Goal: Use online tool/utility: Utilize a website feature to perform a specific function

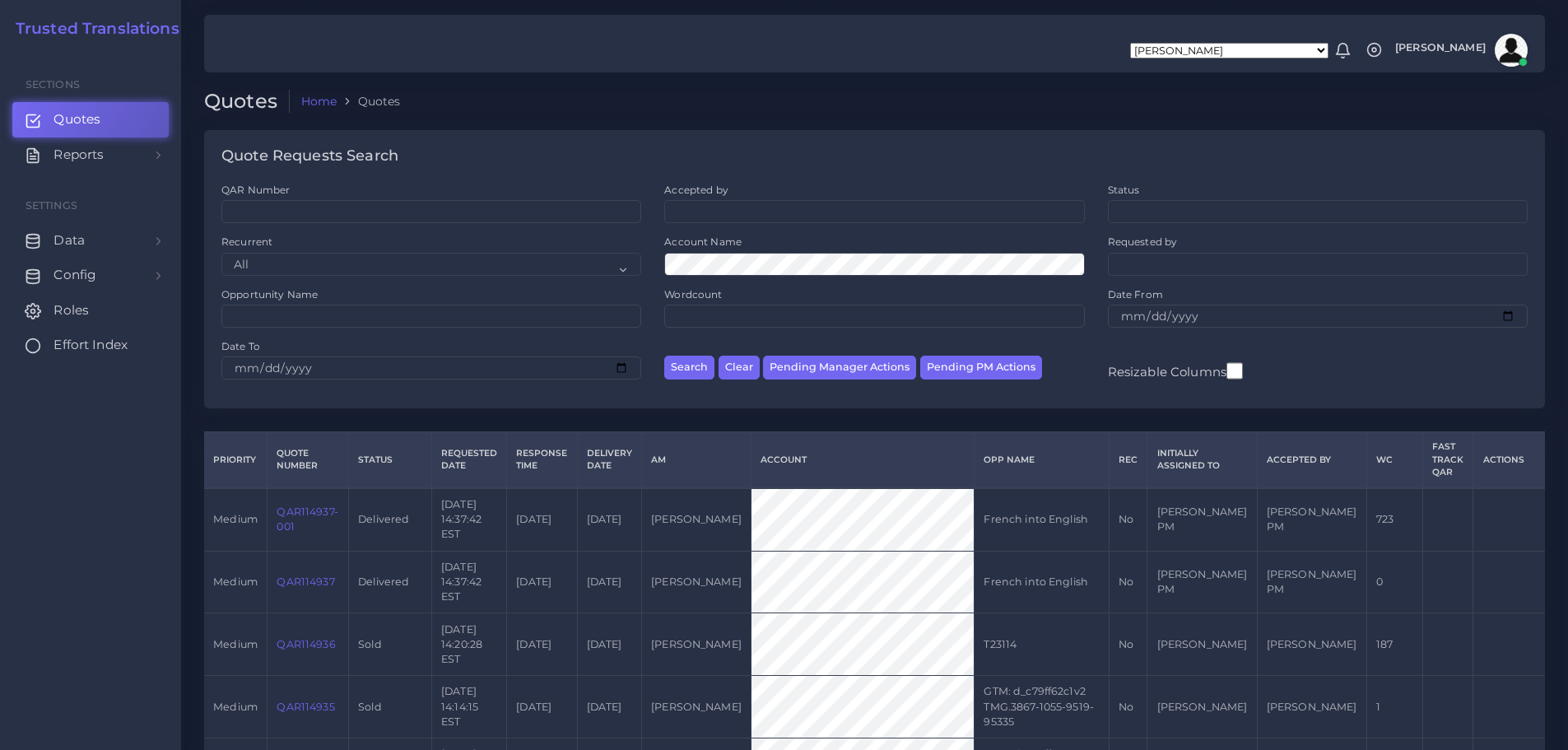
click at [61, 343] on span "Effort Index" at bounding box center [90, 345] width 74 height 18
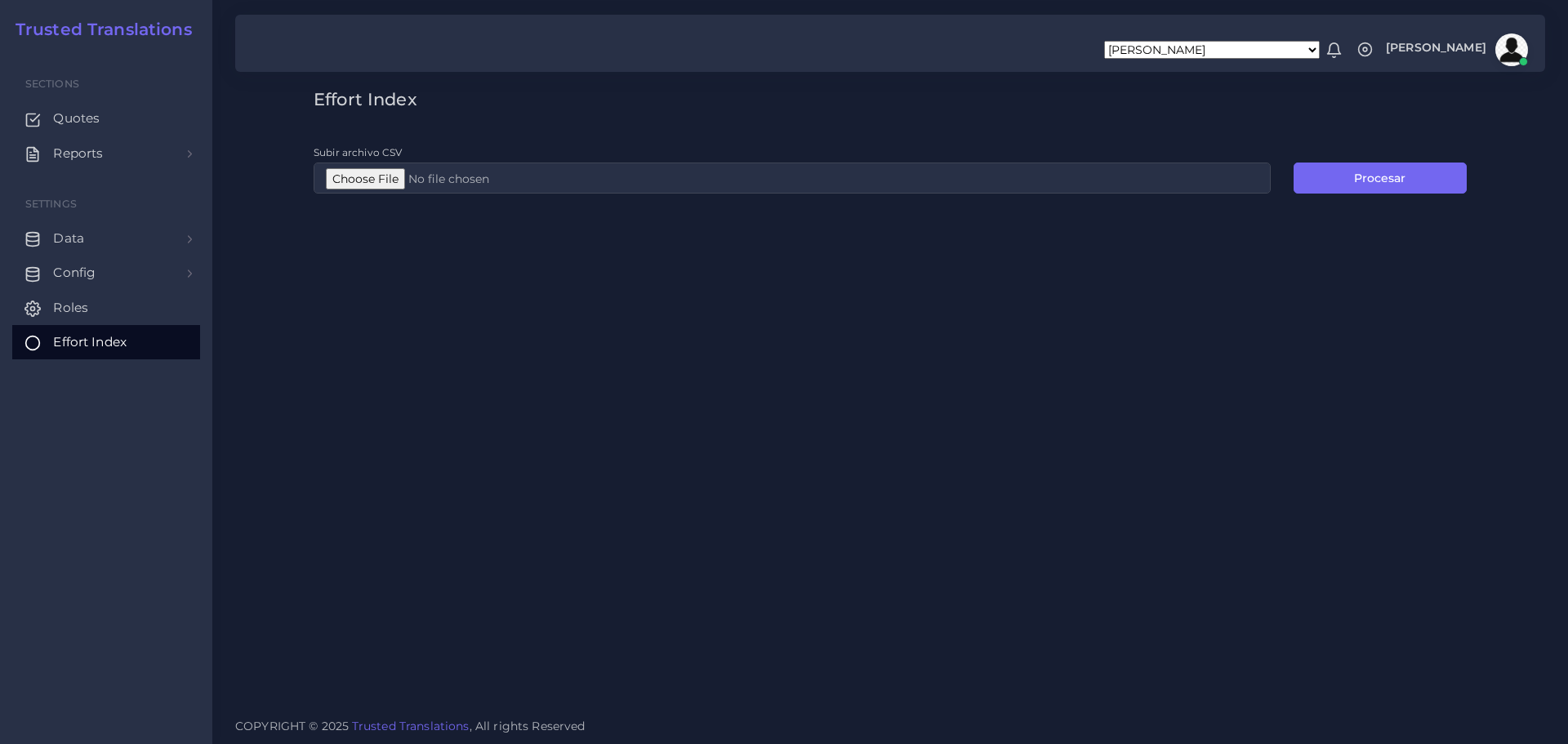
click at [823, 389] on div "Effort Index Subir archivo CSV Procesar" at bounding box center [890, 353] width 1356 height 705
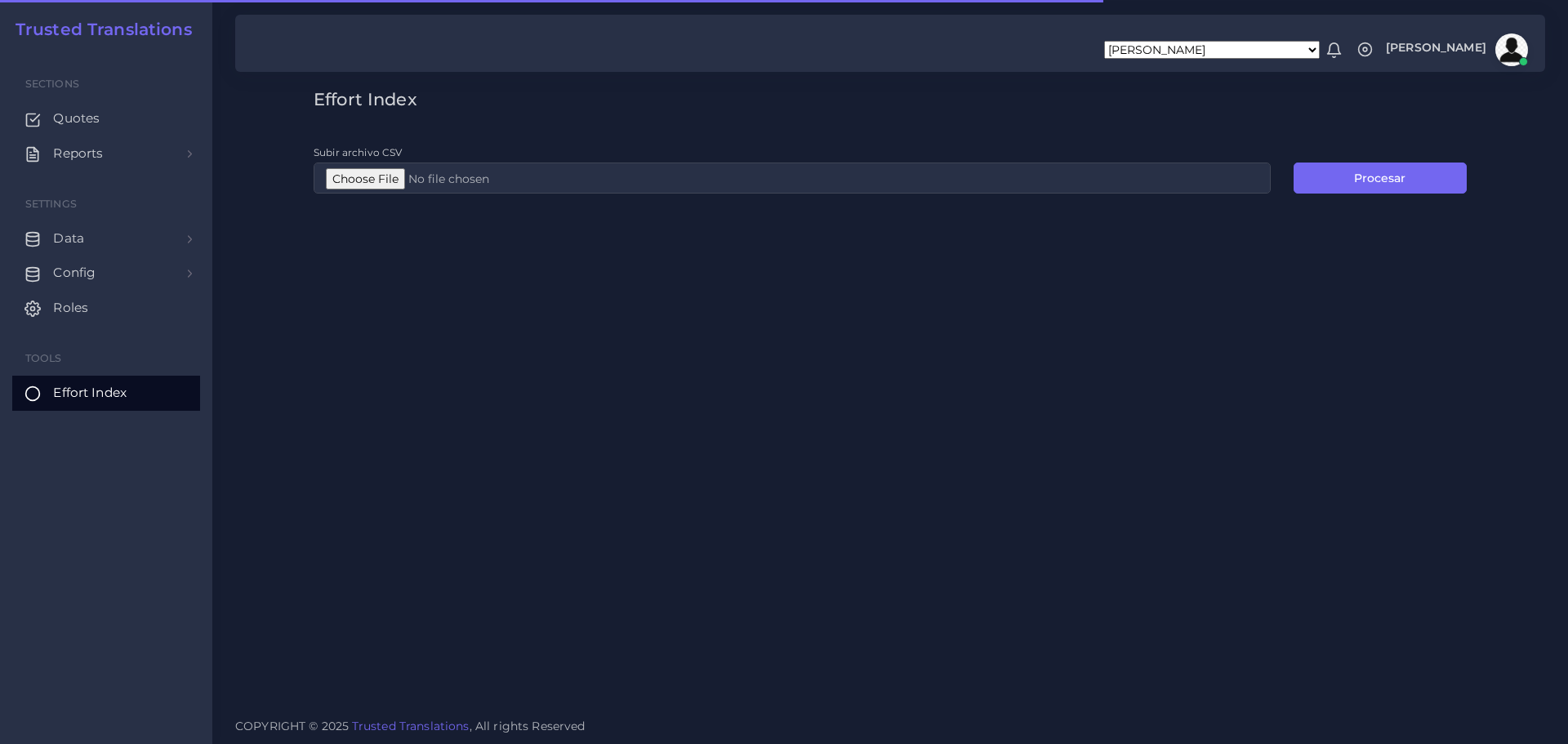
click at [632, 353] on div "Effort Index Subir archivo CSV Procesar" at bounding box center [890, 353] width 1356 height 705
click at [117, 416] on ul "Sections Quotes Reports Sales Campaigns Keywords excel processor Settings Data …" at bounding box center [106, 234] width 213 height 368
drag, startPoint x: 82, startPoint y: 115, endPoint x: 202, endPoint y: 188, distance: 140.5
click at [82, 115] on span "Quotes" at bounding box center [76, 118] width 47 height 18
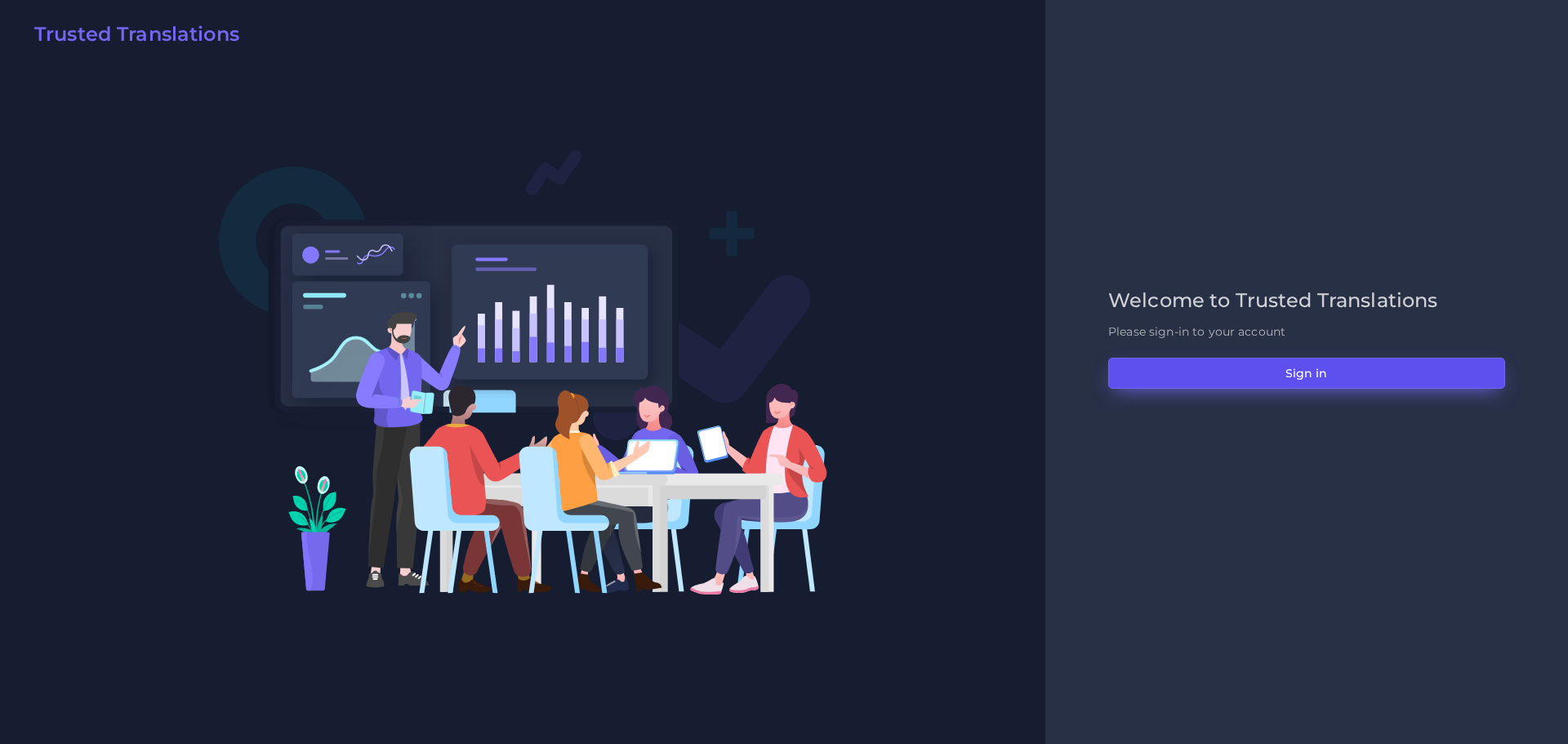
click at [1353, 368] on button "Sign in" at bounding box center [1307, 373] width 397 height 31
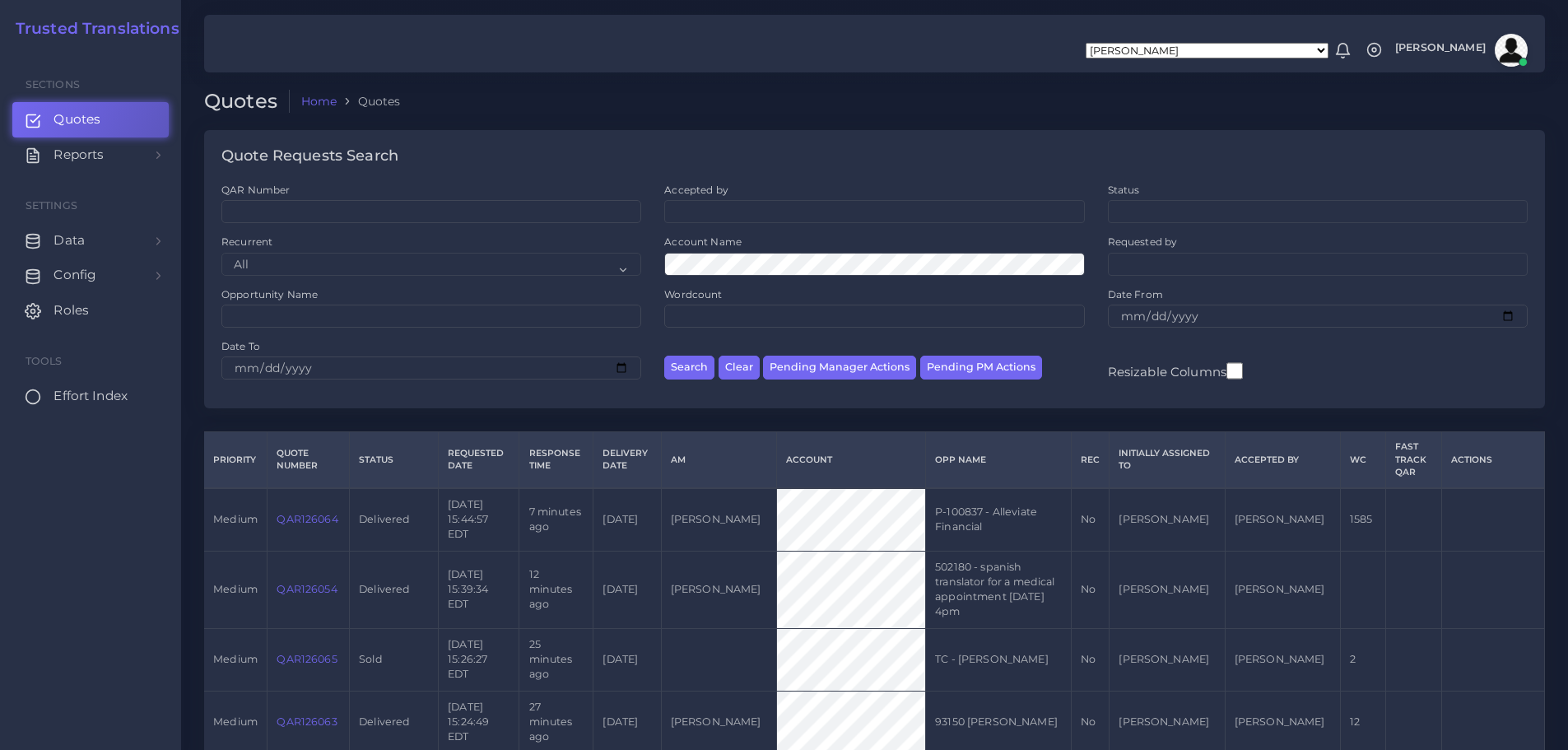
click at [90, 392] on span "Effort Index" at bounding box center [90, 396] width 74 height 18
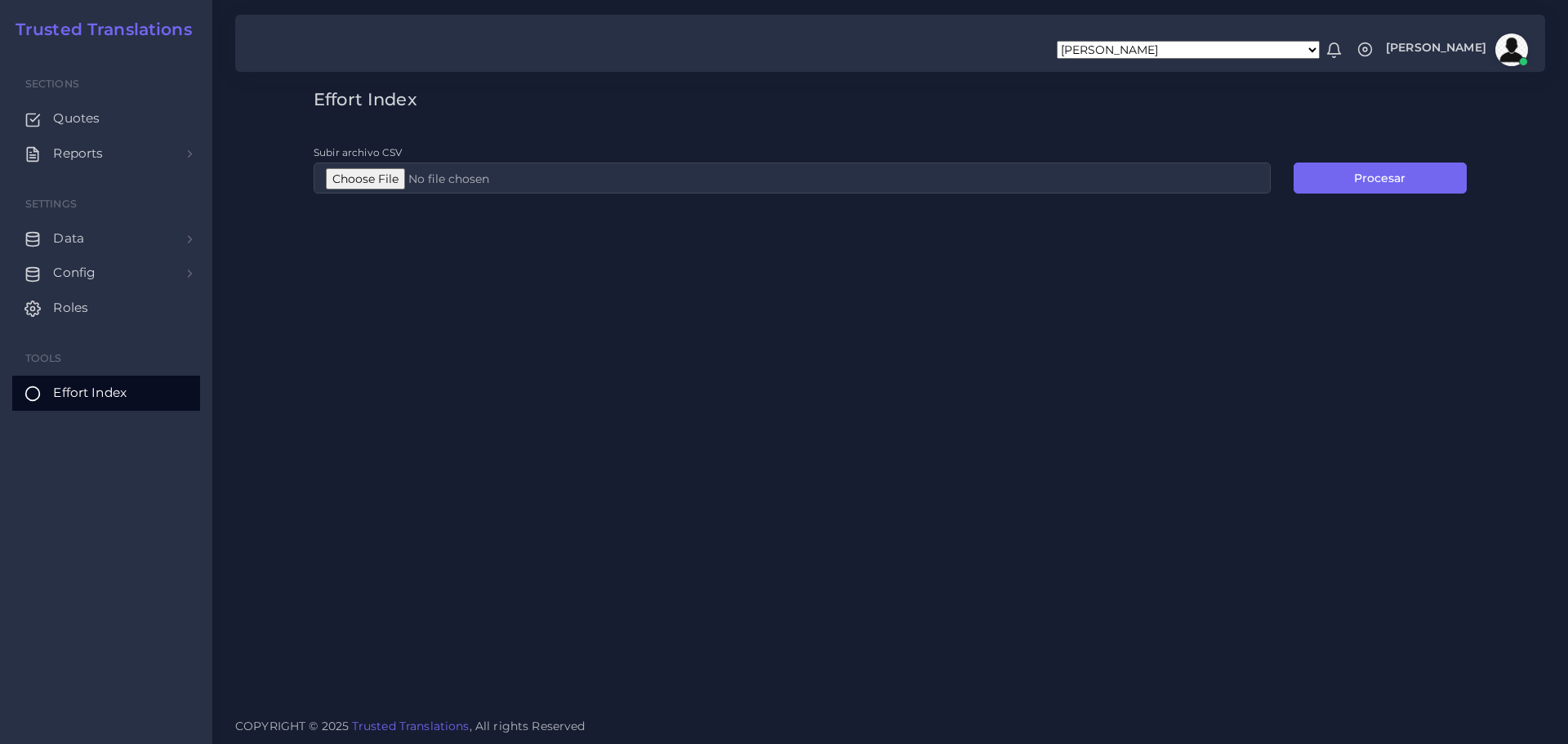
click at [63, 477] on div "Sections Quotes Reports Sales Campaigns Keywords excel processor Settings Data …" at bounding box center [106, 397] width 213 height 694
click at [73, 112] on span "Quotes" at bounding box center [81, 118] width 47 height 18
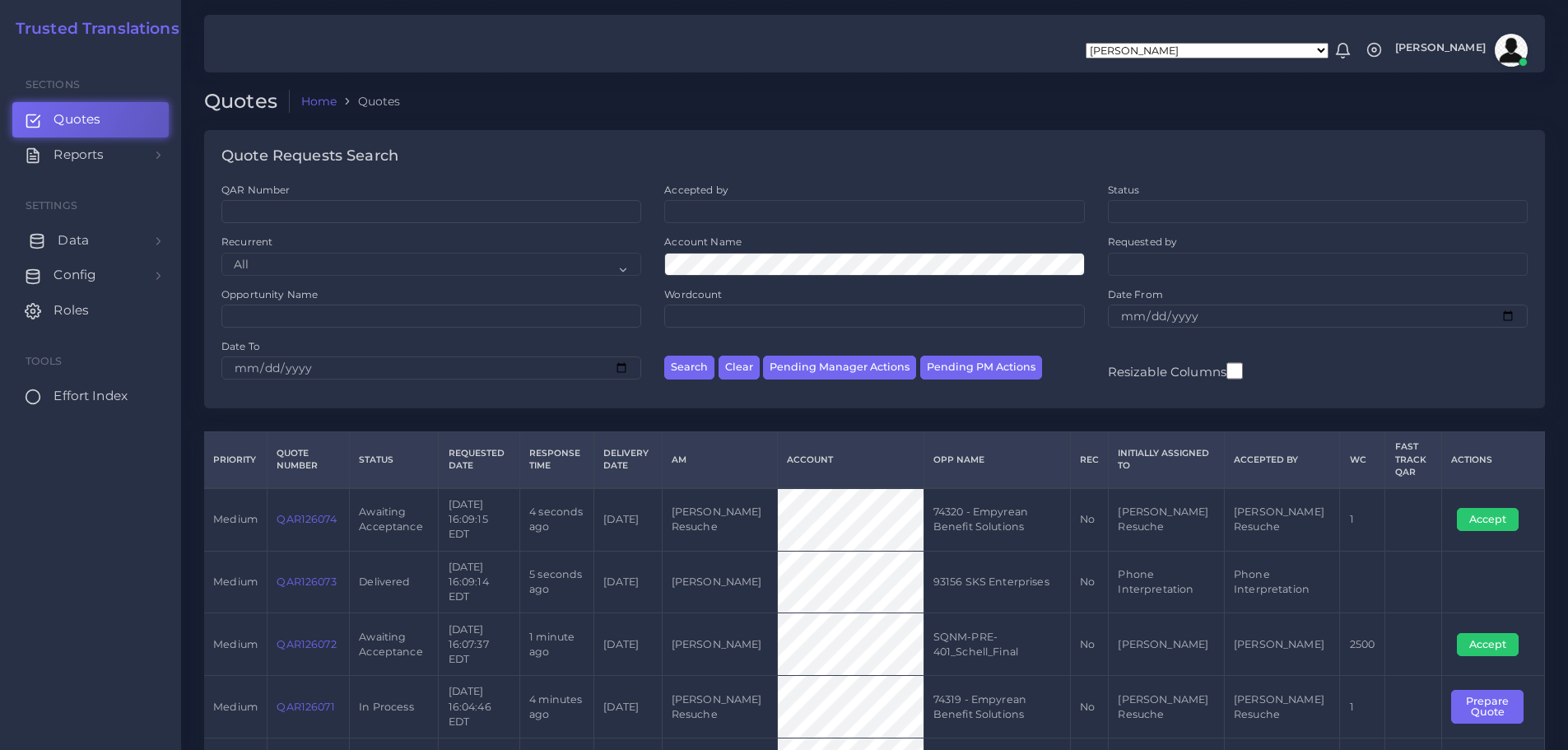
click at [70, 239] on span "Data" at bounding box center [73, 241] width 32 height 18
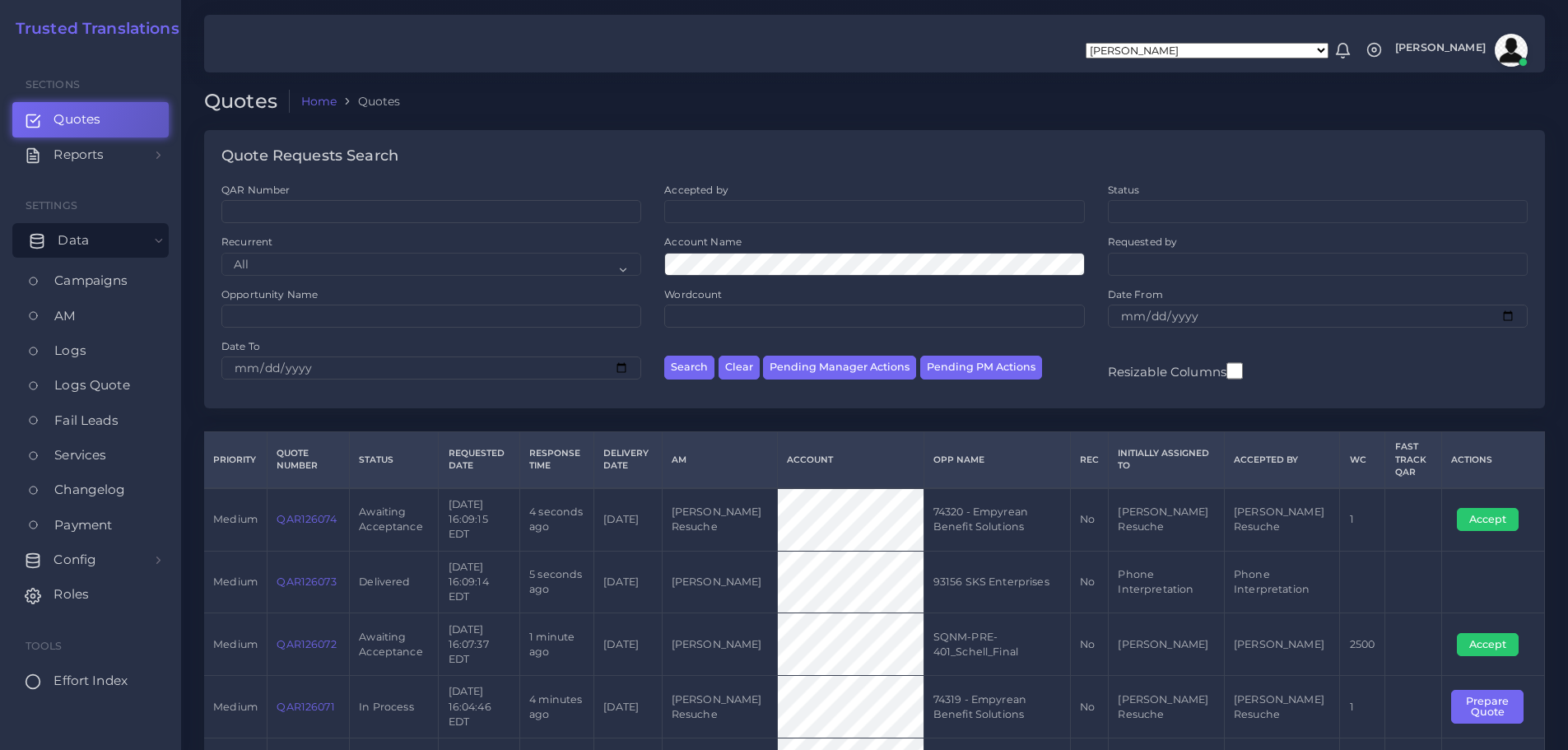
click at [78, 240] on span "Data" at bounding box center [73, 241] width 32 height 18
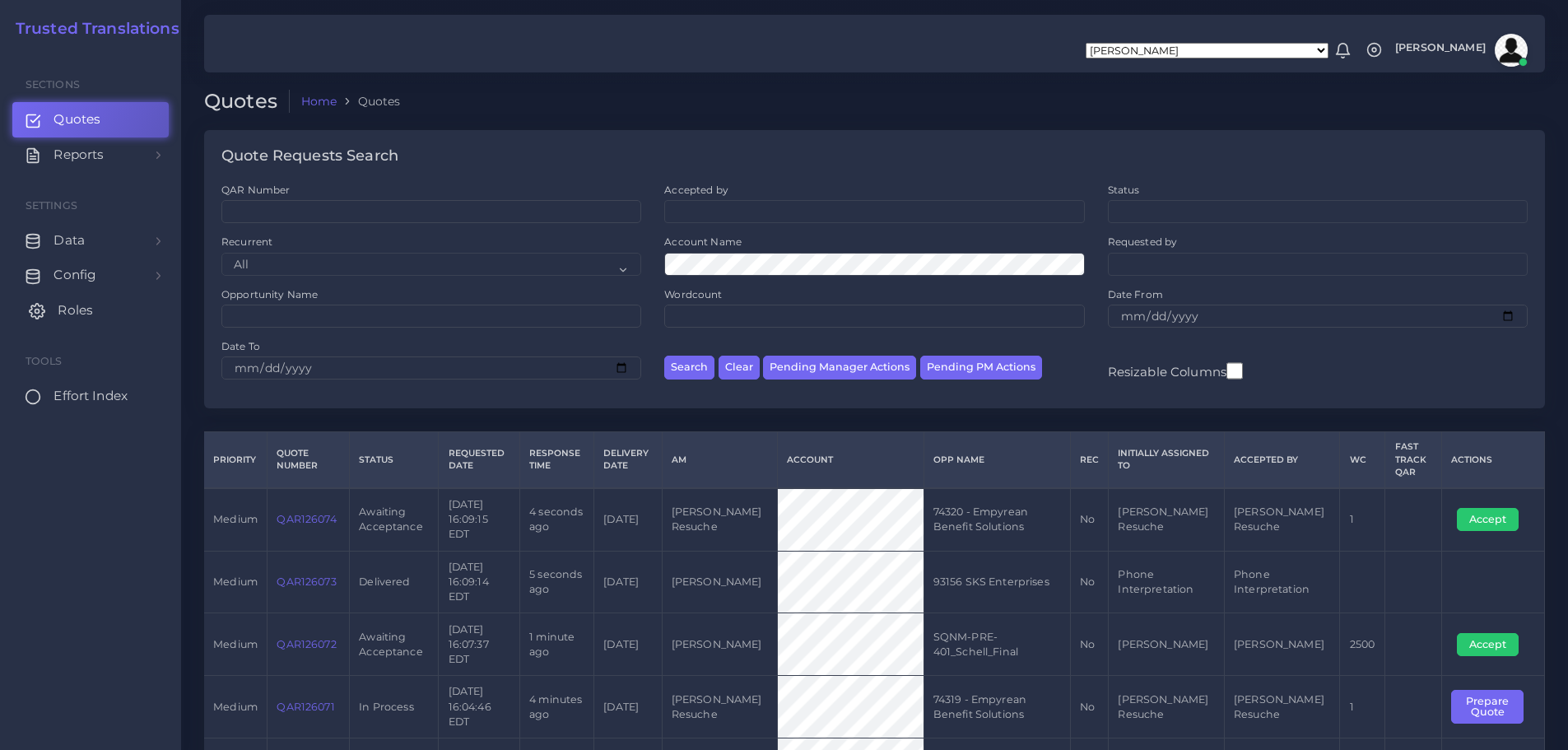
click at [70, 310] on span "Roles" at bounding box center [75, 310] width 35 height 18
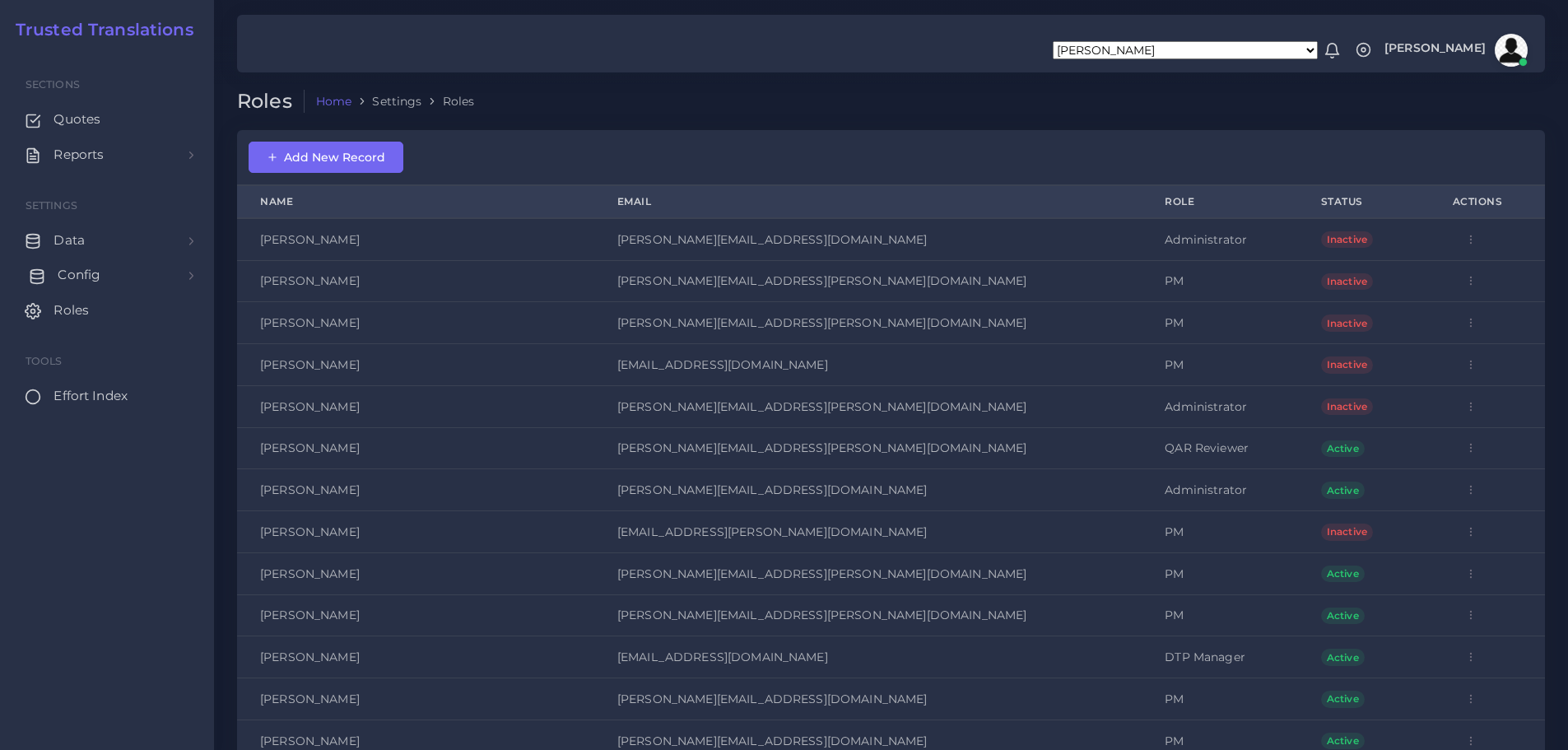
click at [80, 275] on span "Config" at bounding box center [79, 275] width 43 height 18
click at [90, 316] on span "Quote Workflows" at bounding box center [115, 316] width 112 height 18
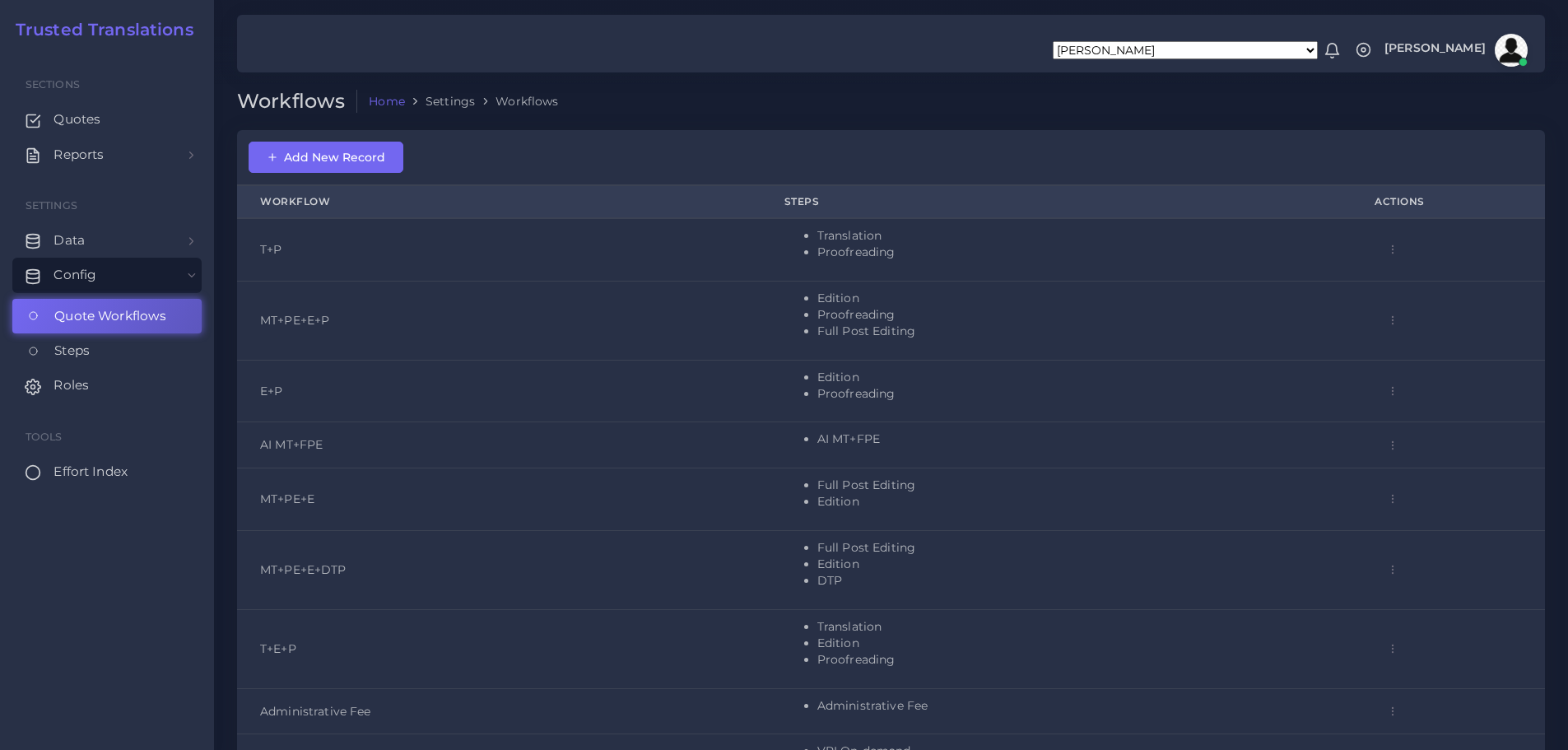
click at [75, 470] on span "Effort Index" at bounding box center [90, 471] width 74 height 18
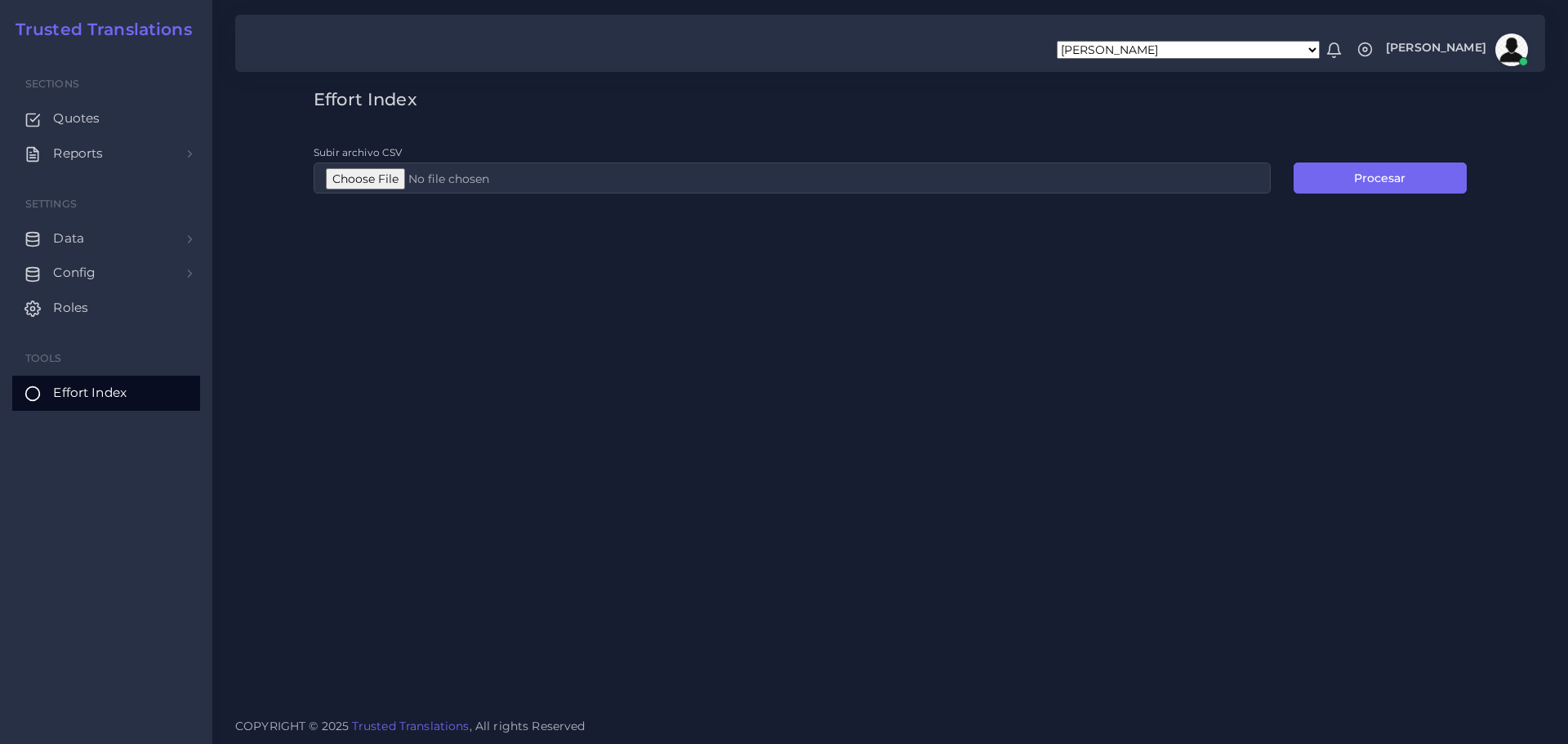
click at [896, 309] on div "Effort Index Subir archivo CSV Procesar" at bounding box center [890, 353] width 1356 height 705
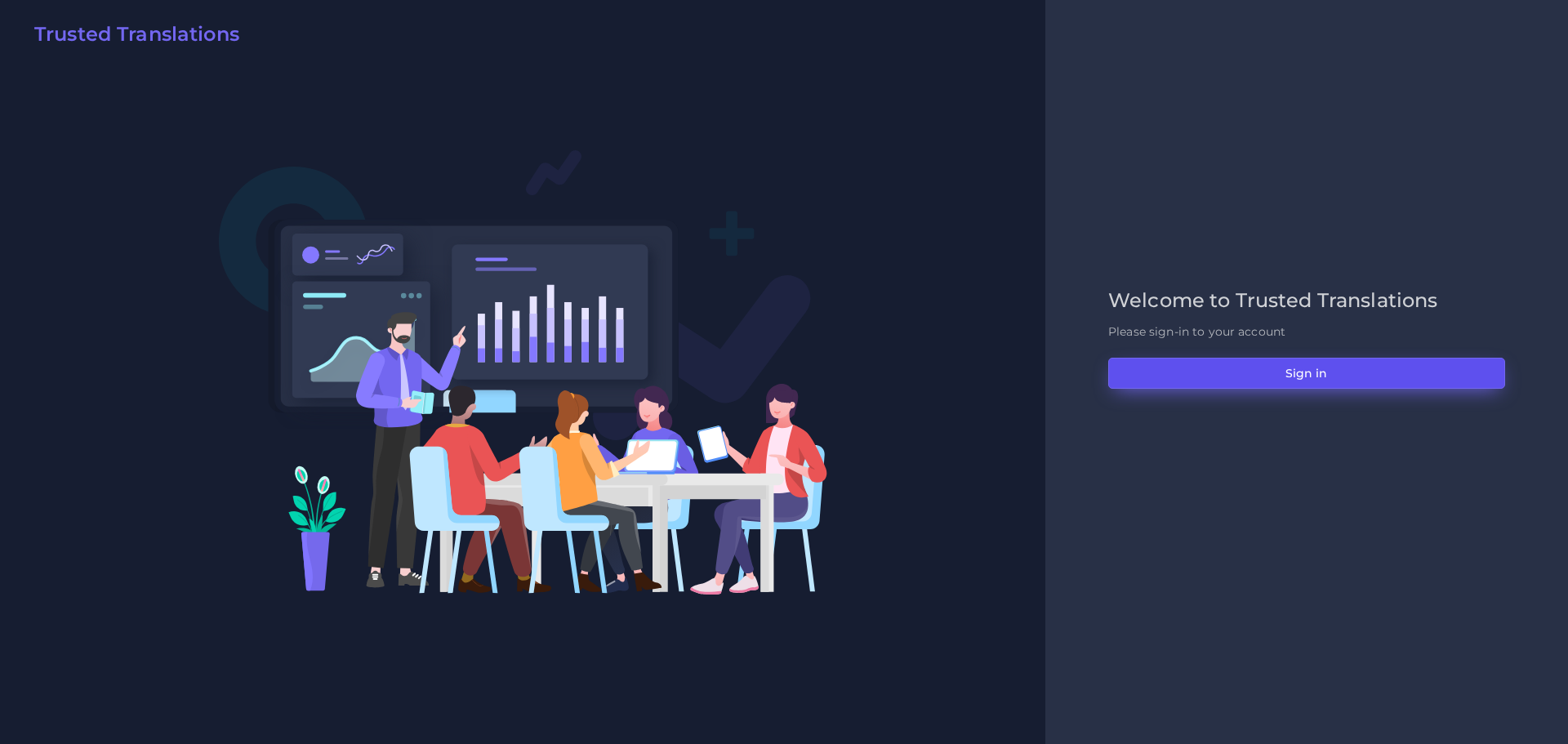
click at [1322, 364] on button "Sign in" at bounding box center [1307, 373] width 397 height 31
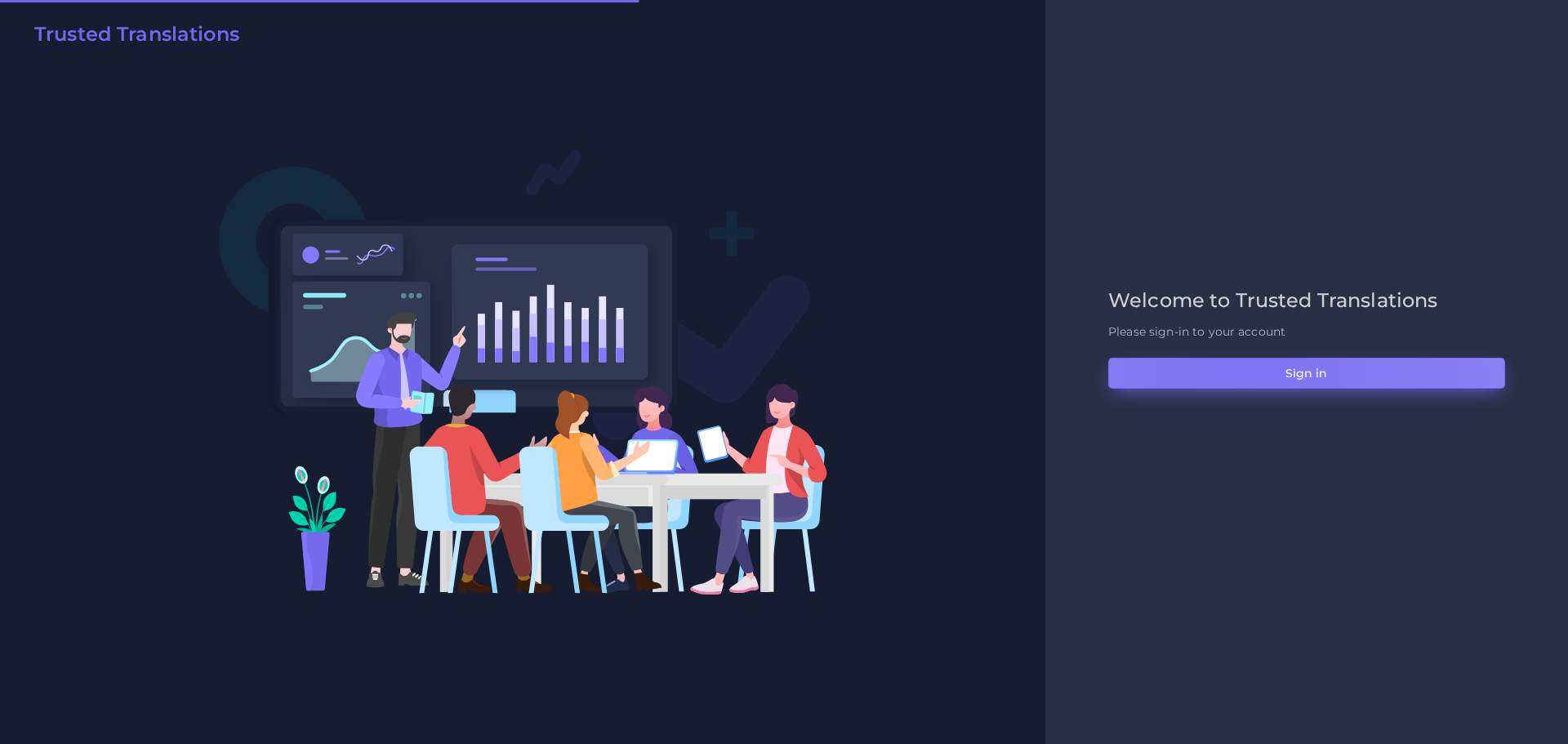
click at [1246, 386] on button "Sign in" at bounding box center [1307, 373] width 397 height 31
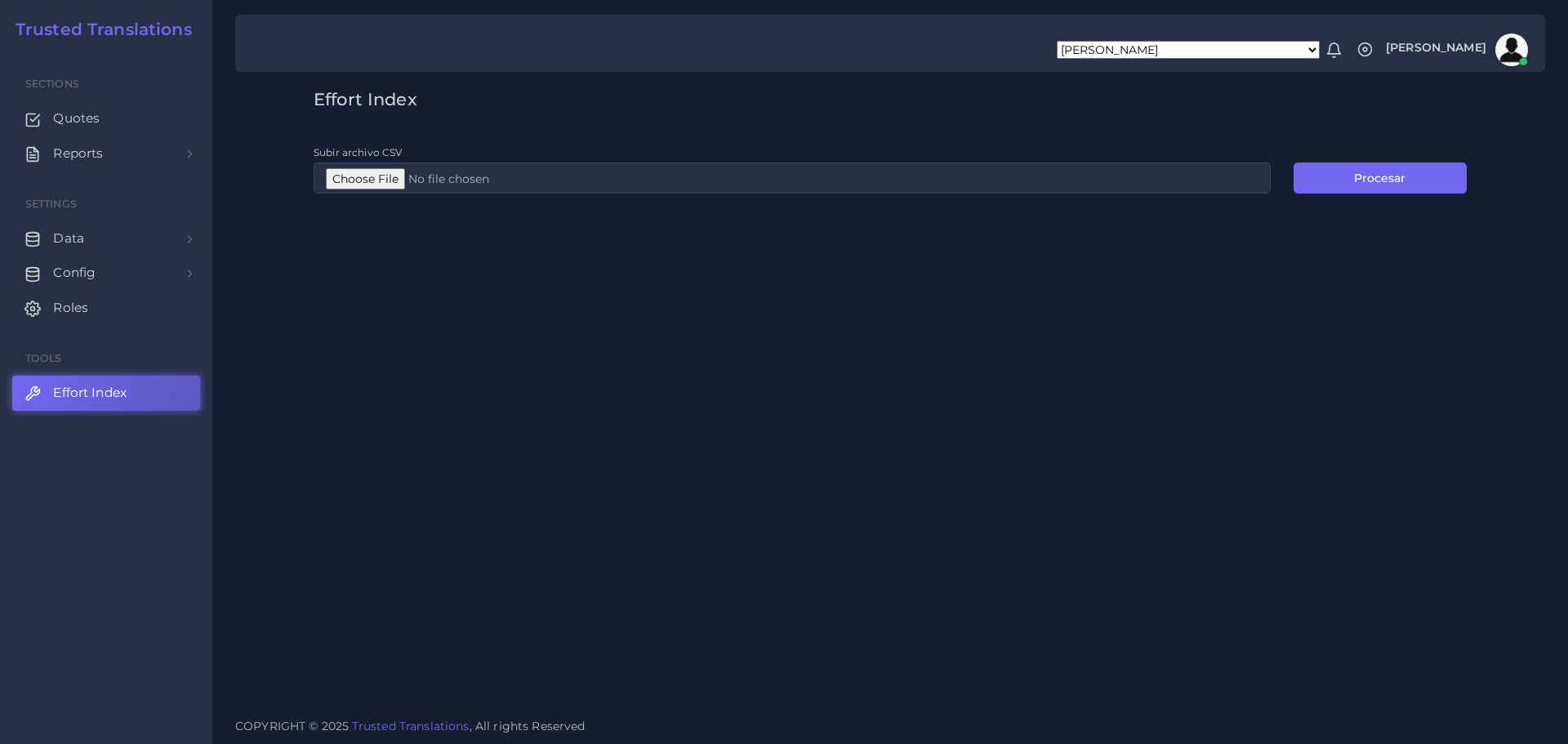
click at [1529, 360] on div "Effort Index Subir archivo CSV Procesar" at bounding box center [890, 353] width 1356 height 705
click at [373, 172] on input "Subir archivo CSV" at bounding box center [792, 178] width 958 height 31
type input "C:\fakepath\Post-analyses all languages(Post-analyses all languages) (1).csv"
click at [1371, 171] on button "Procesar" at bounding box center [1380, 178] width 173 height 31
